Goal: Task Accomplishment & Management: Manage account settings

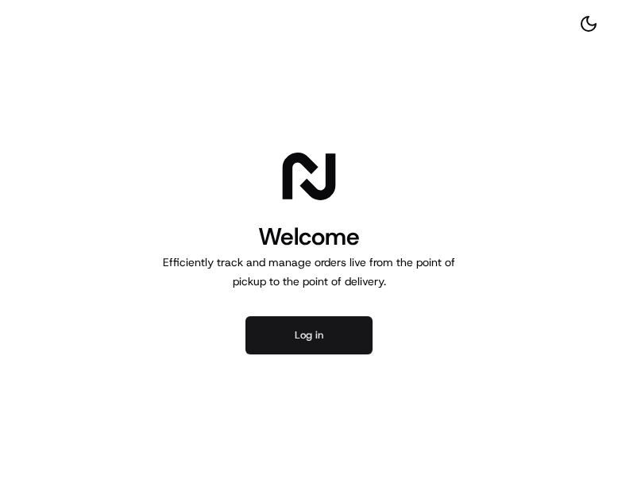
click at [306, 346] on button "Log in" at bounding box center [308, 335] width 127 height 38
